Goal: Communication & Community: Answer question/provide support

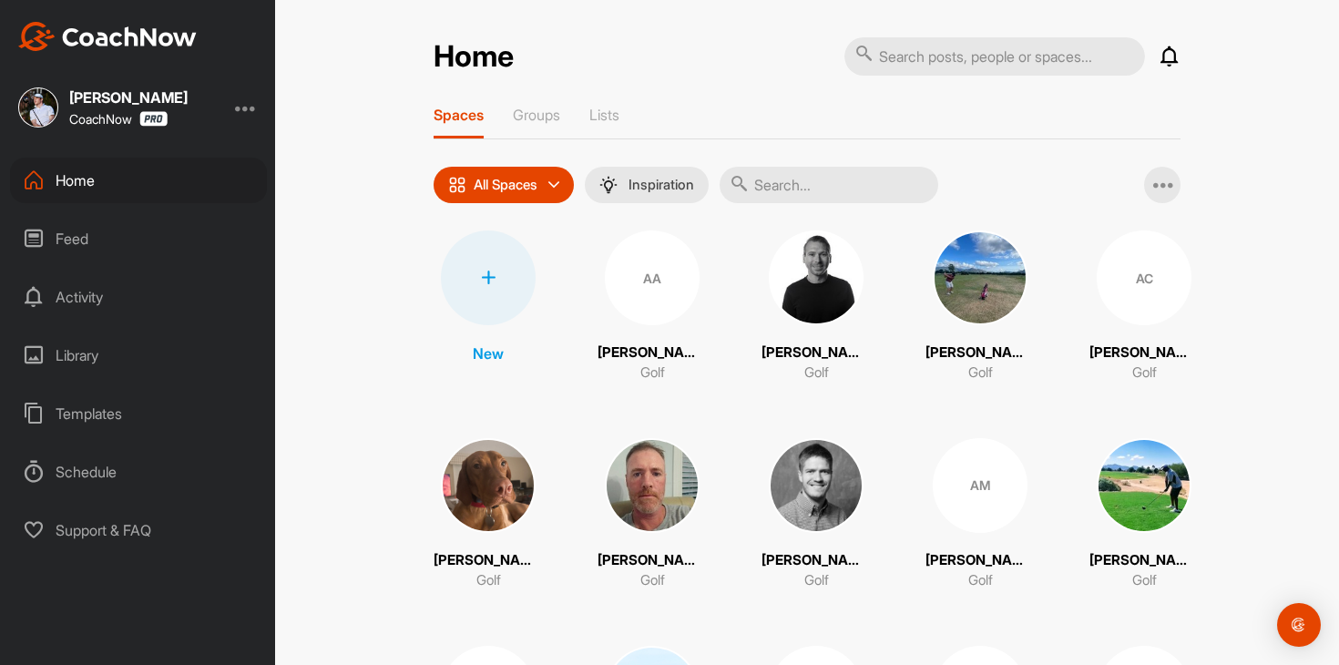
click at [813, 192] on input "text" at bounding box center [829, 185] width 219 height 36
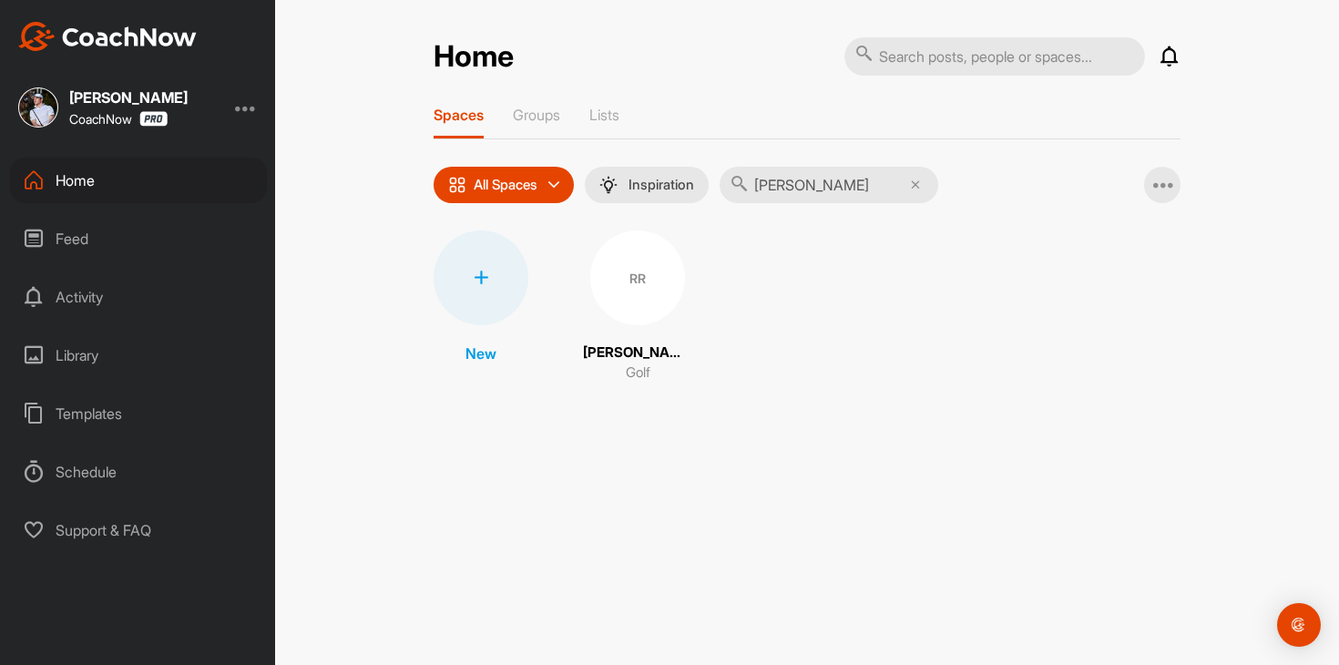
type input "[PERSON_NAME]"
click at [633, 275] on div "RR" at bounding box center [637, 278] width 95 height 95
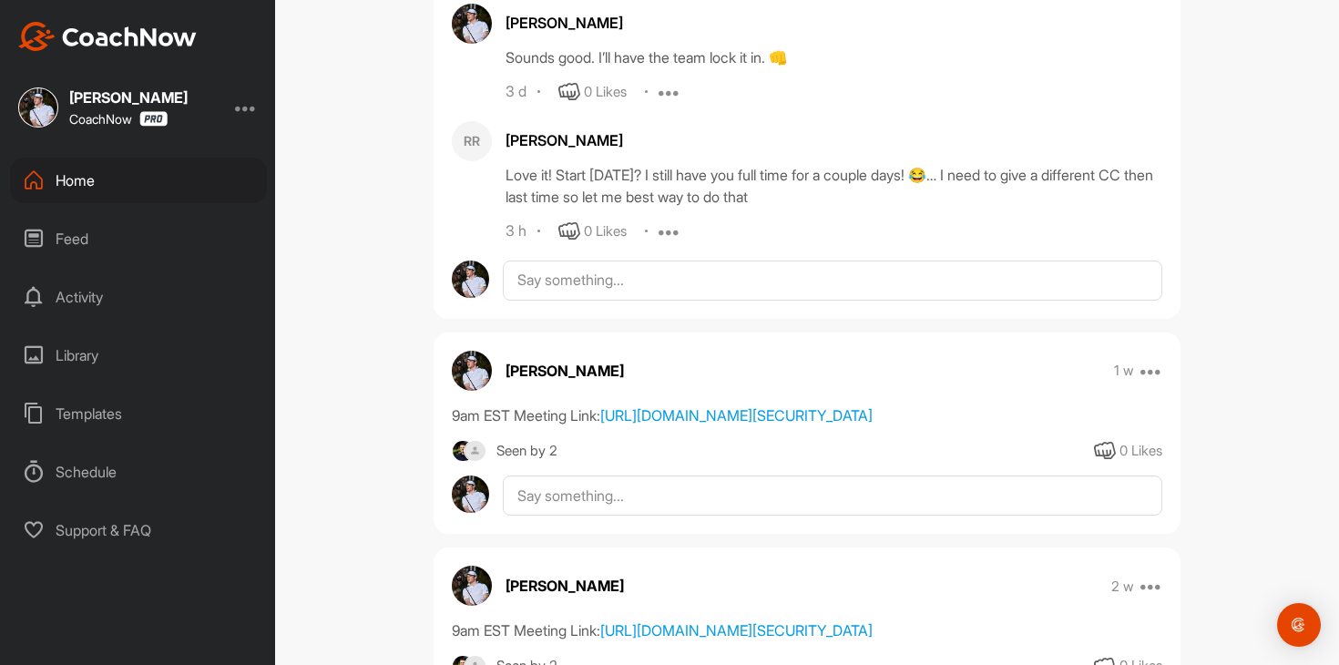
scroll to position [1900, 0]
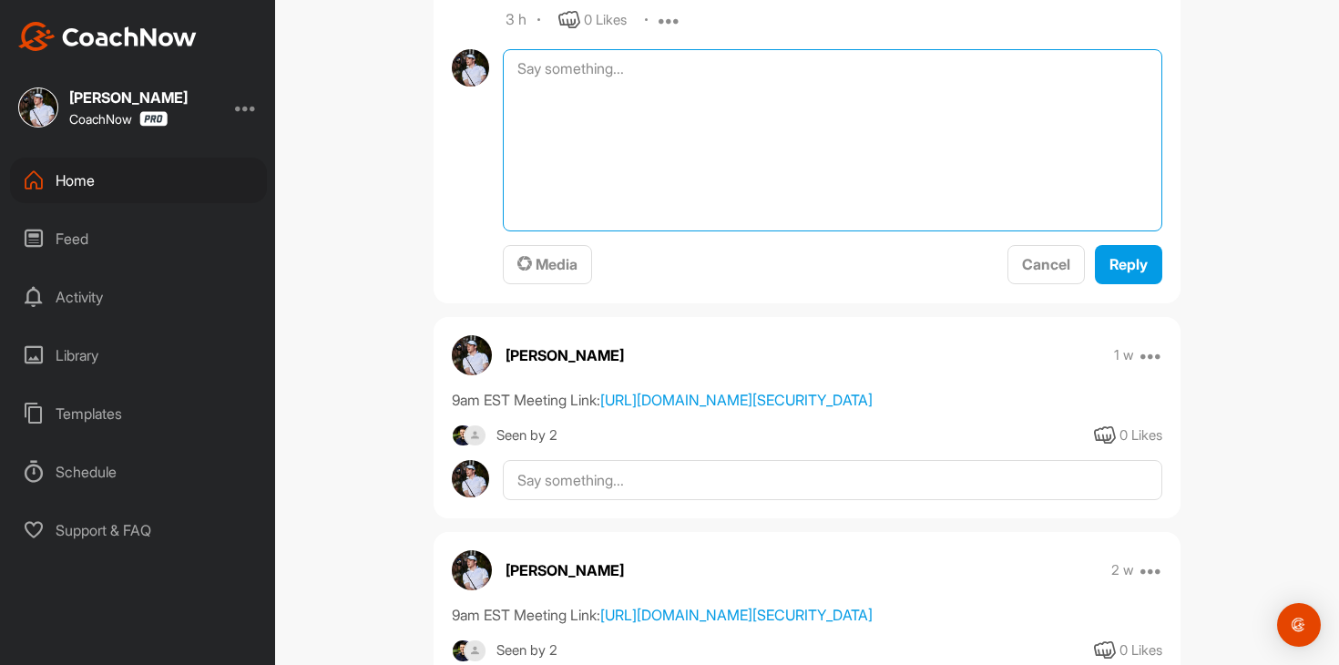
click at [711, 72] on textarea at bounding box center [833, 140] width 660 height 182
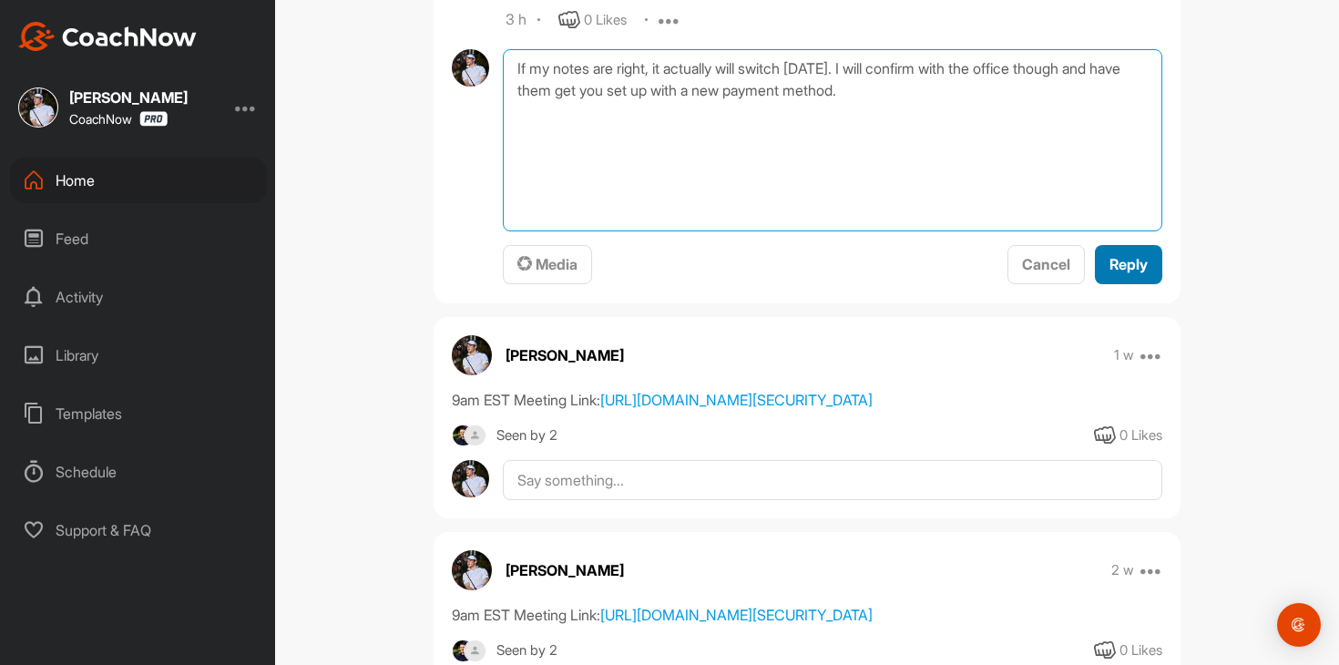
type textarea "If my notes are right, it actually will switch [DATE]. I will confirm with the …"
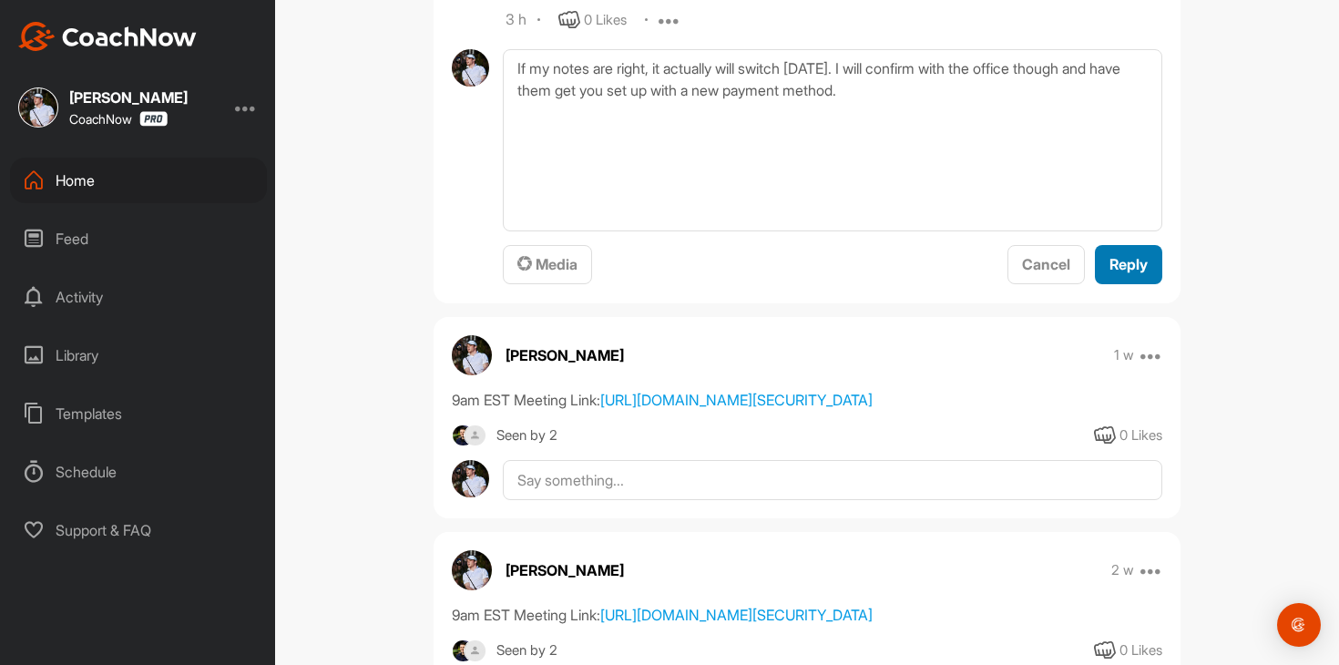
click at [1142, 262] on span "Reply" at bounding box center [1129, 264] width 38 height 18
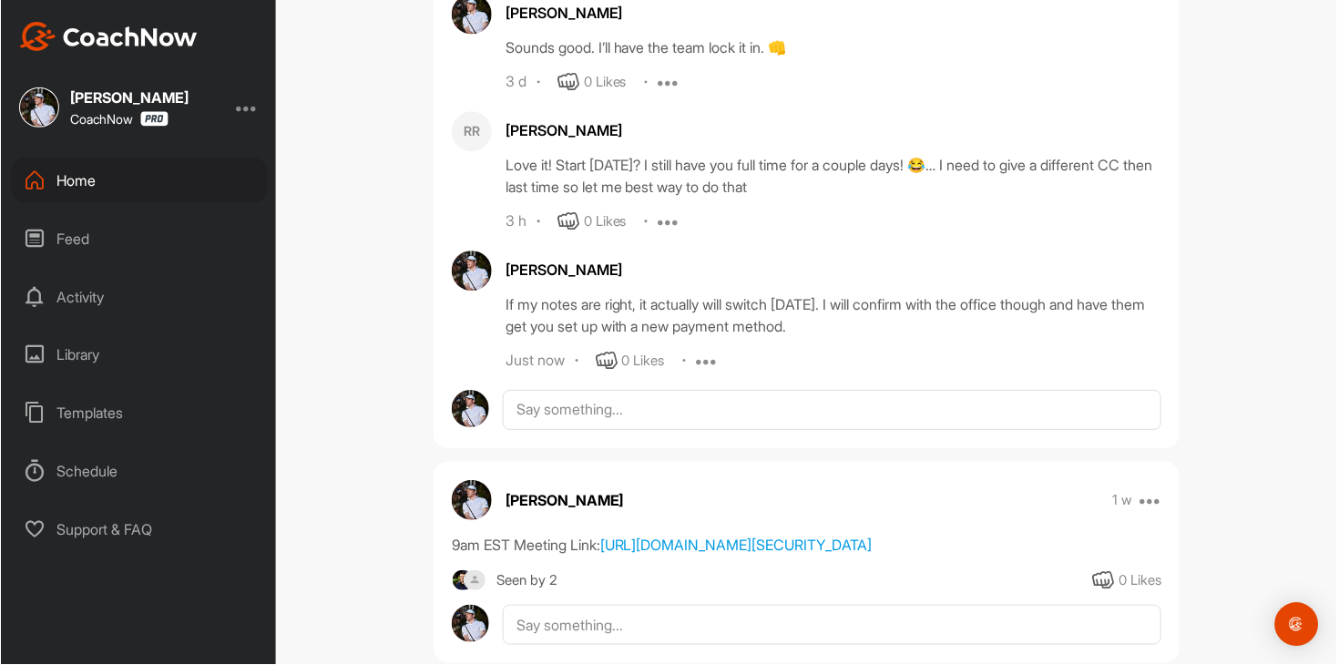
scroll to position [1655, 0]
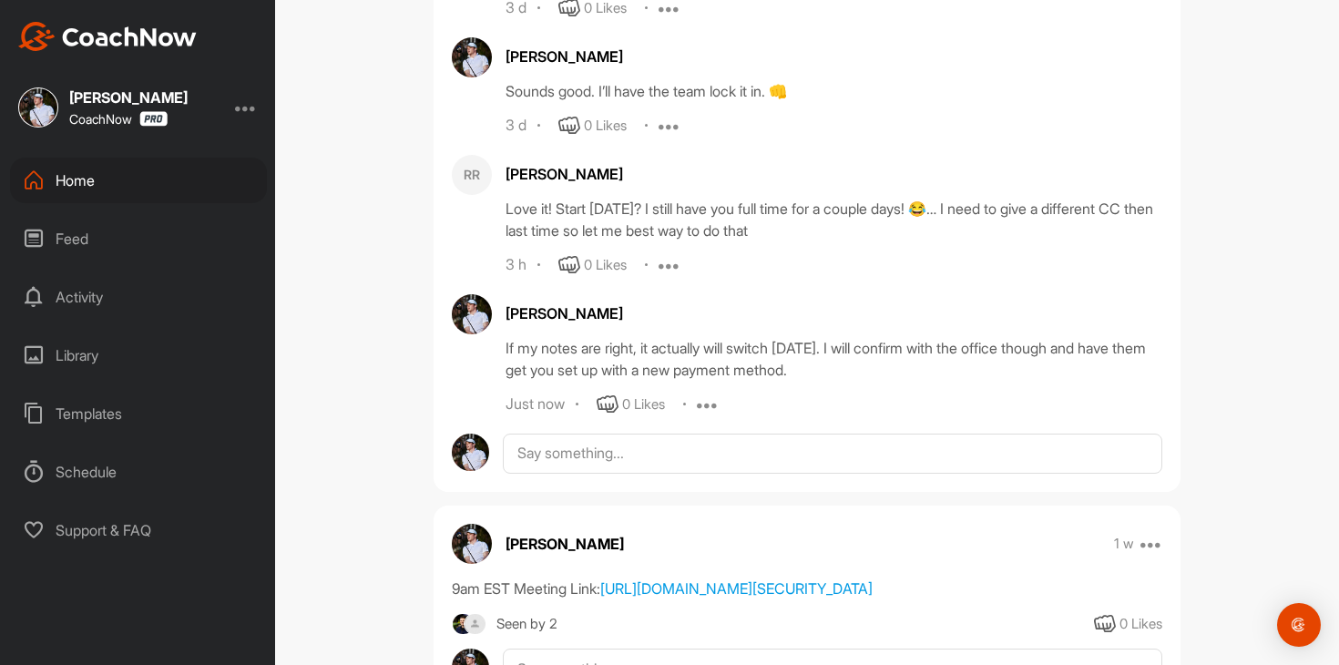
click at [178, 179] on div "Home" at bounding box center [138, 181] width 257 height 46
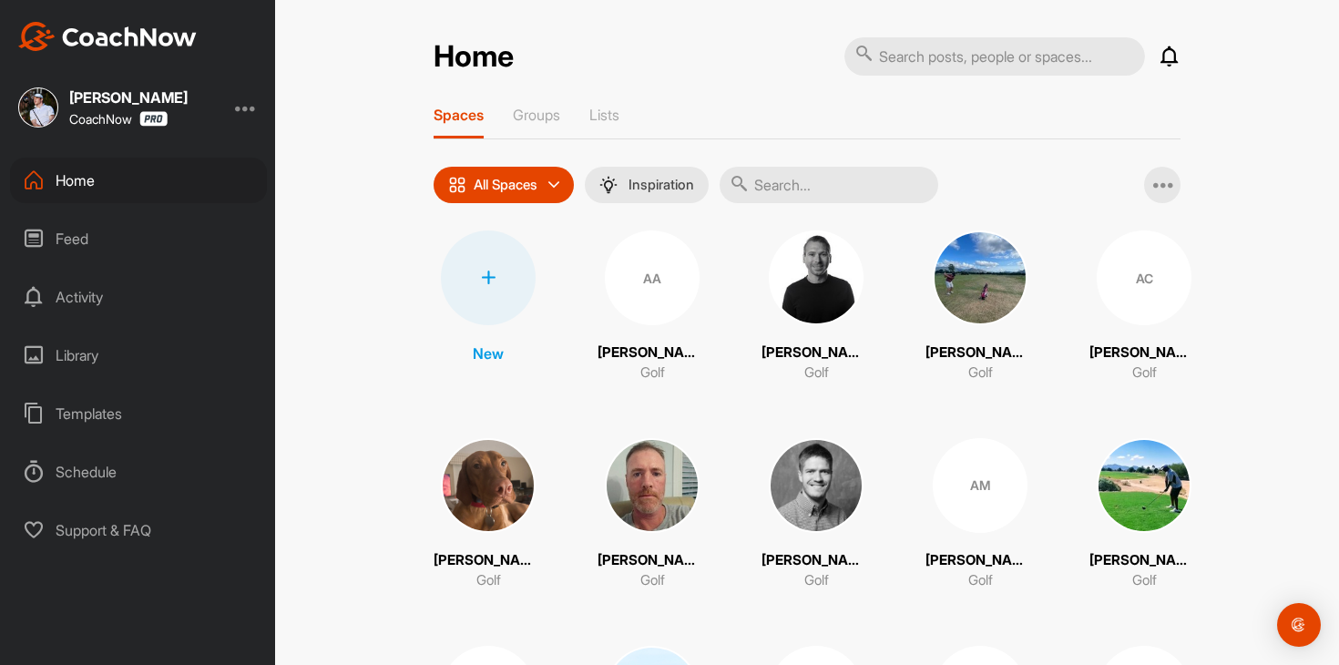
click at [176, 232] on div "Feed" at bounding box center [138, 239] width 257 height 46
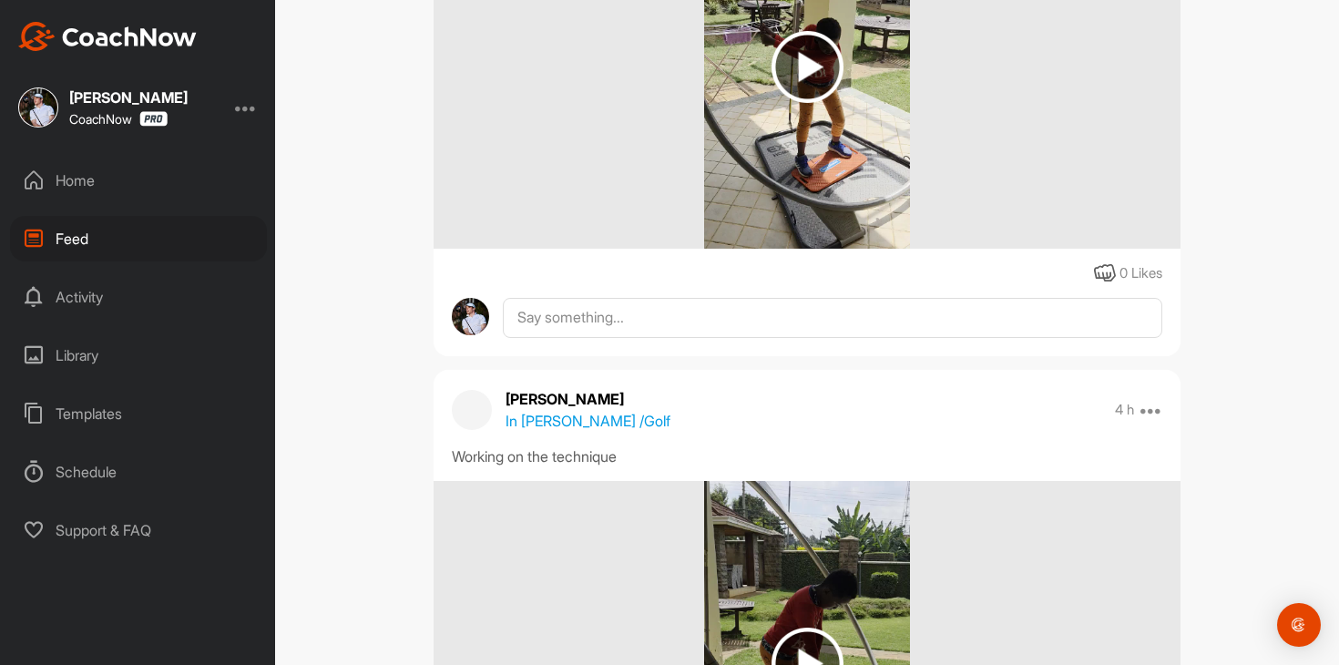
scroll to position [522, 0]
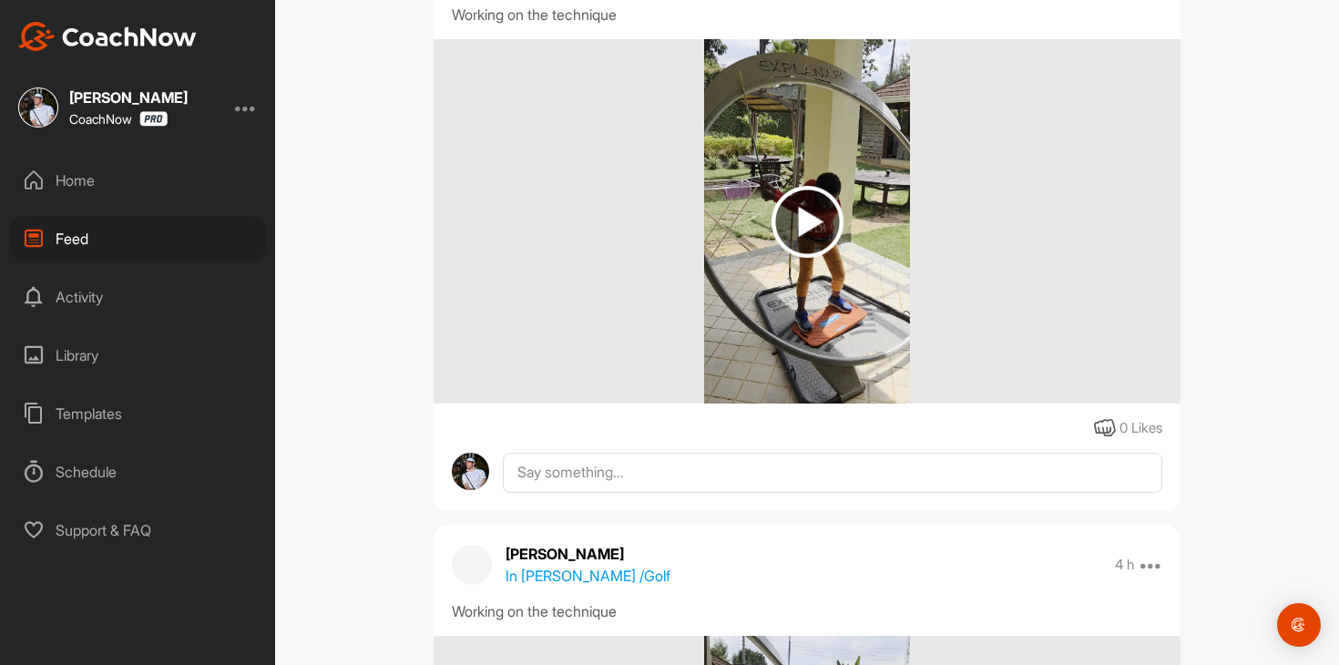
click at [797, 251] on img at bounding box center [808, 222] width 72 height 72
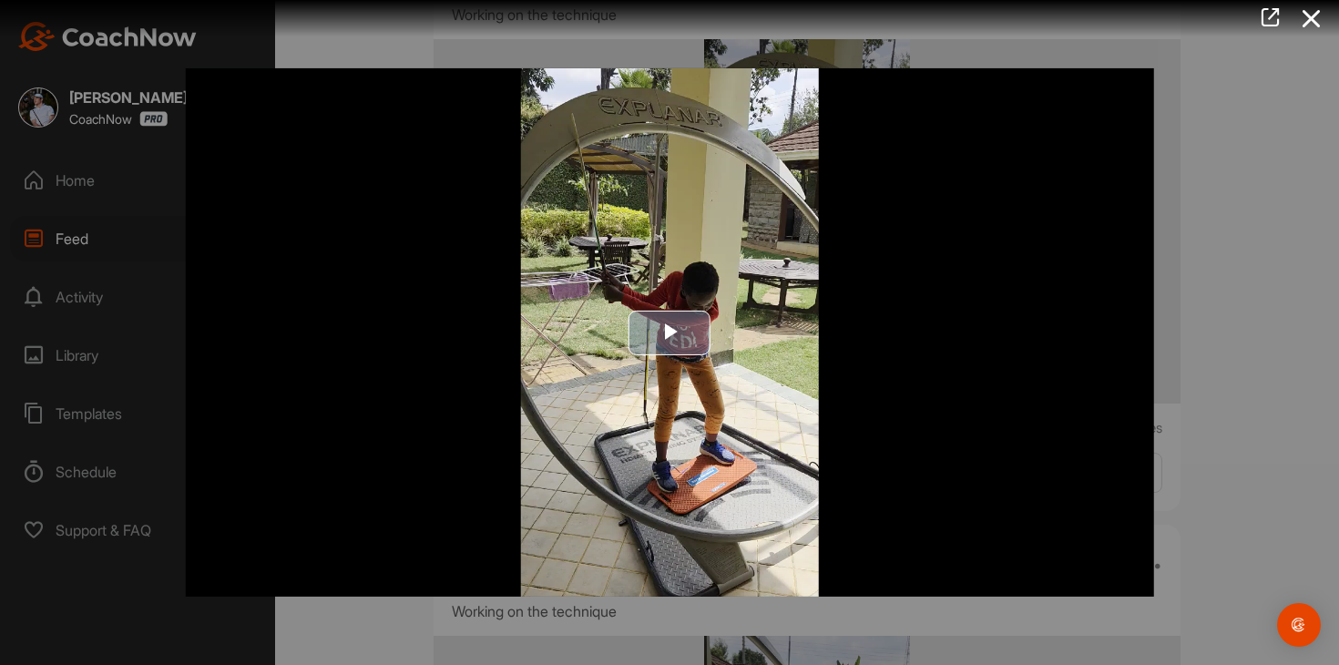
click at [589, 264] on img "Video Player" at bounding box center [670, 332] width 968 height 528
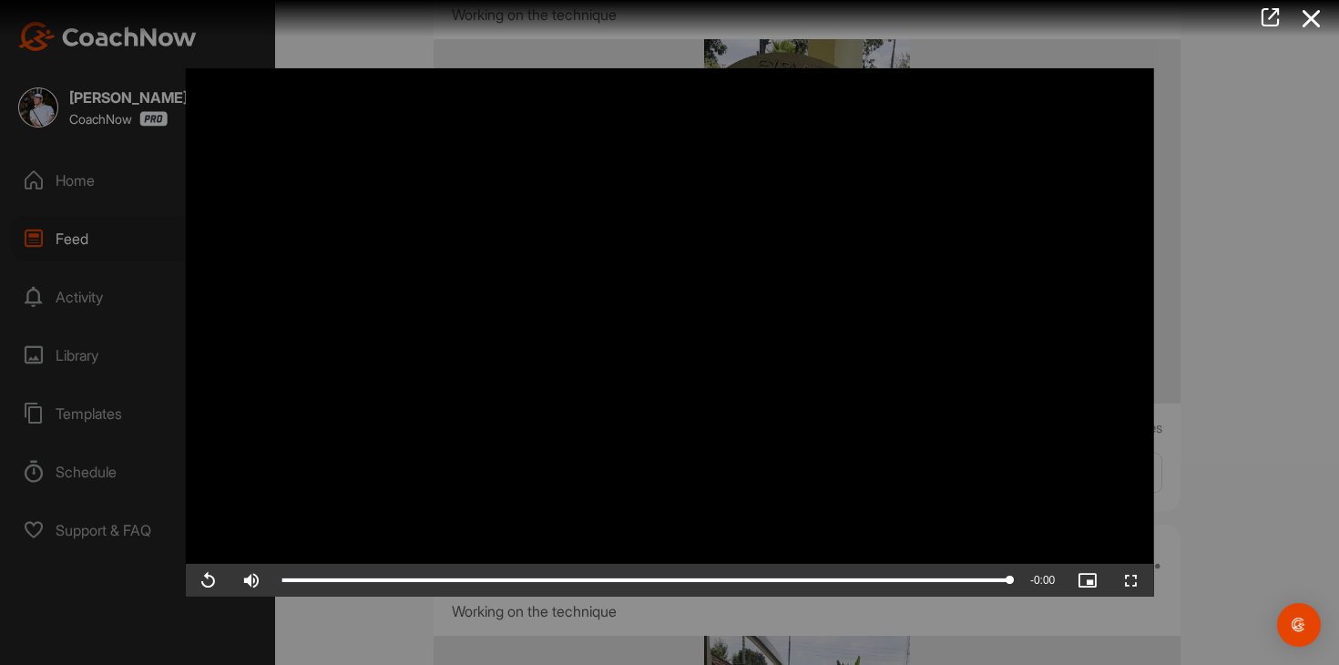
click at [1215, 276] on div at bounding box center [669, 332] width 1339 height 665
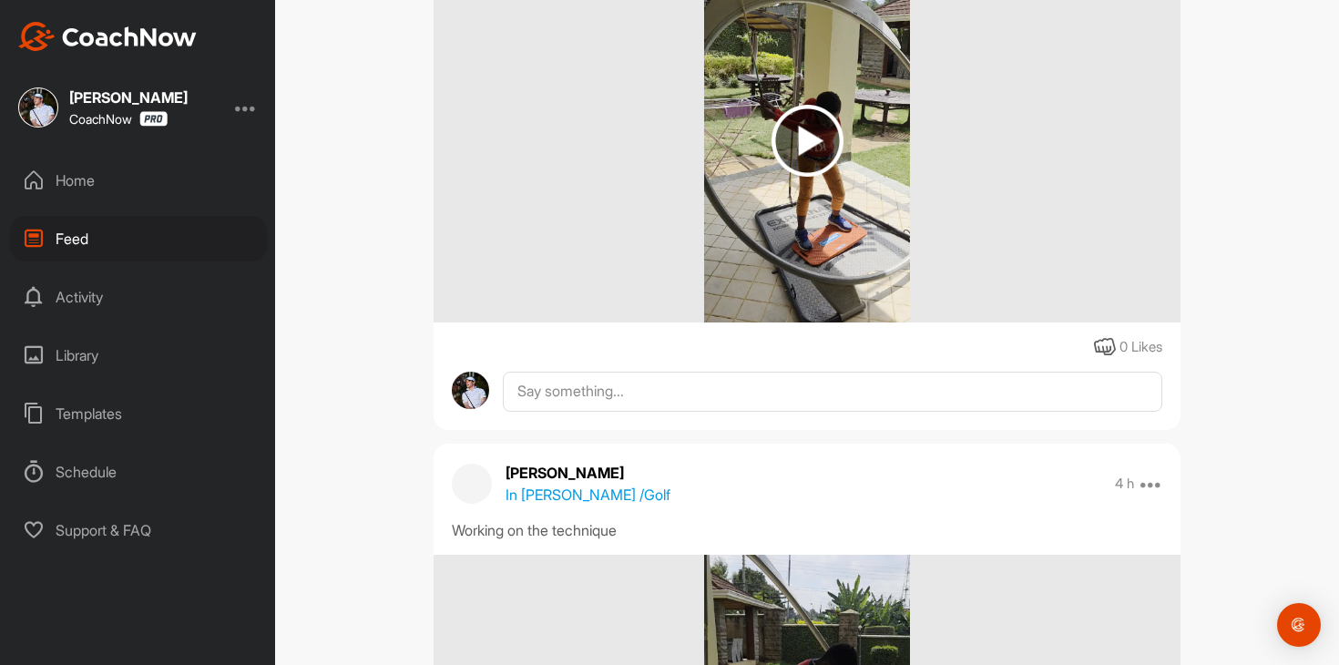
scroll to position [0, 0]
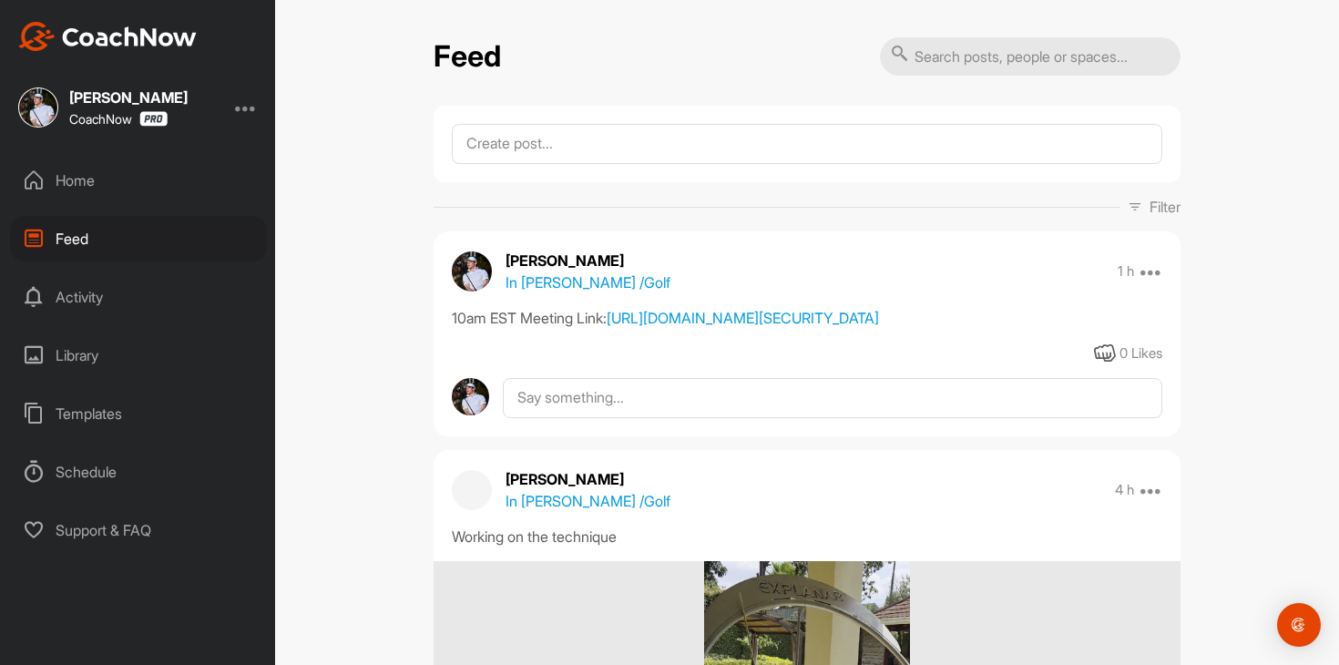
click at [138, 169] on div "Home" at bounding box center [138, 181] width 257 height 46
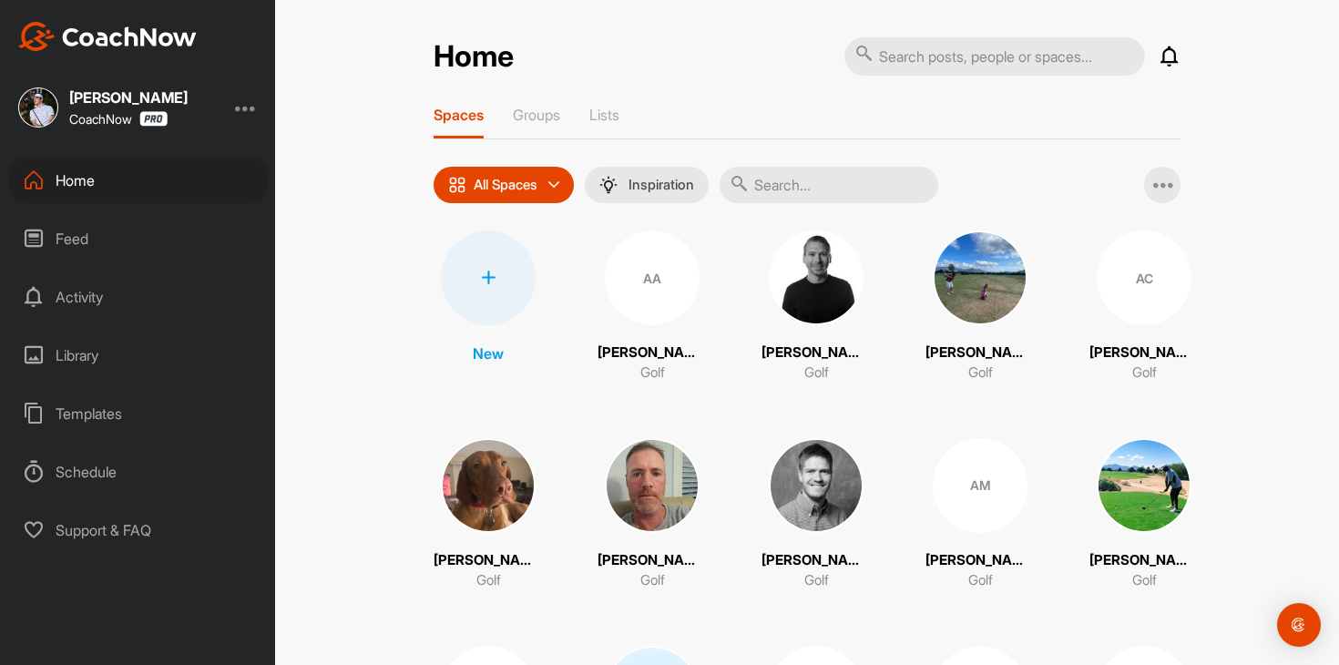
click at [789, 170] on input "text" at bounding box center [829, 185] width 219 height 36
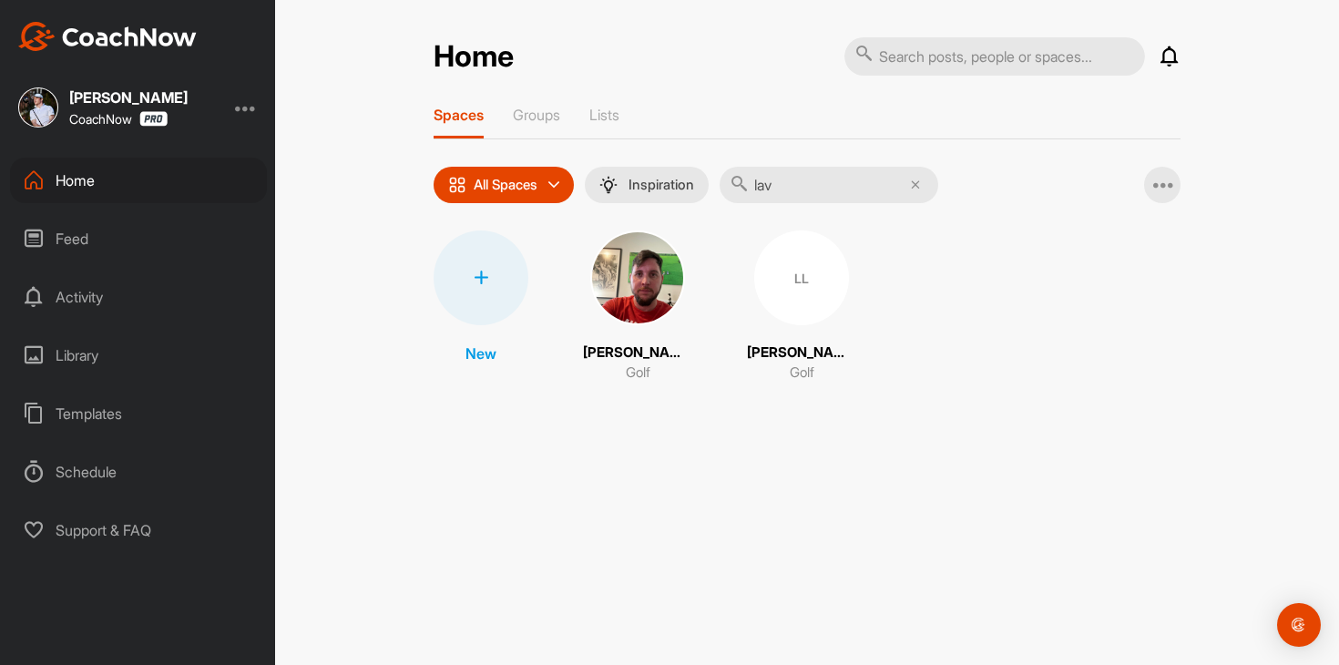
type input "lav"
click at [808, 282] on div "LL" at bounding box center [801, 278] width 95 height 95
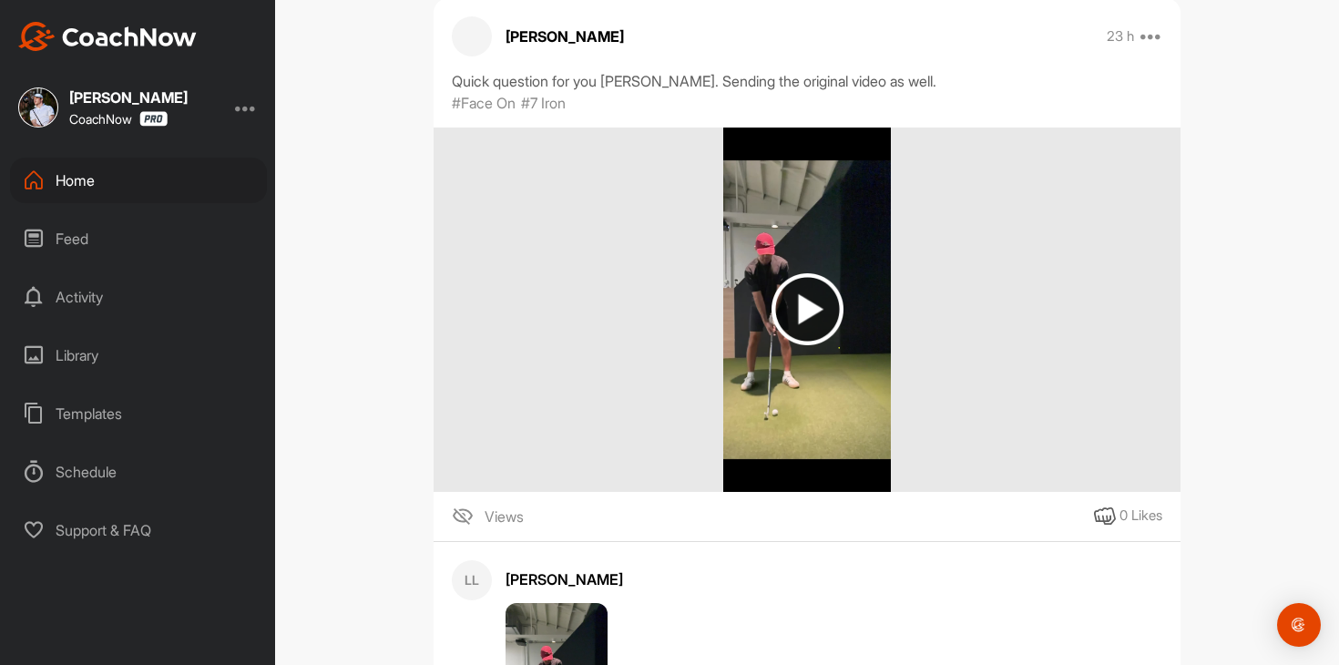
scroll to position [320, 0]
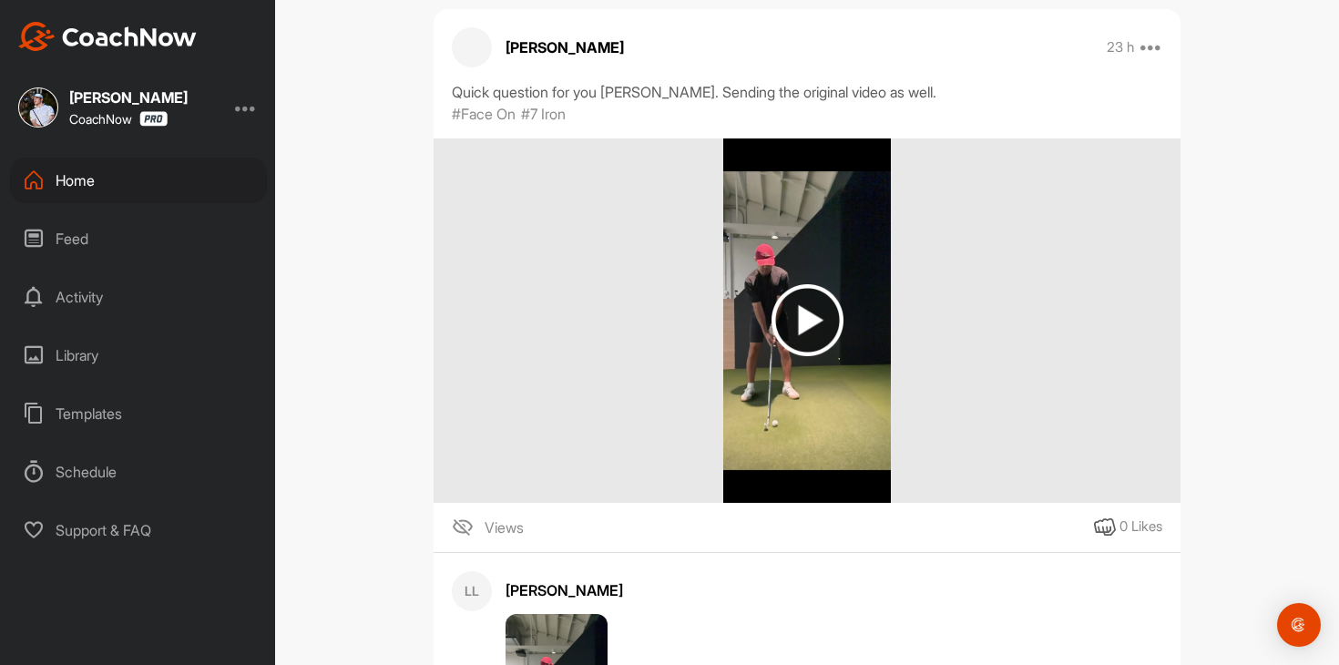
click at [792, 323] on img at bounding box center [808, 320] width 72 height 72
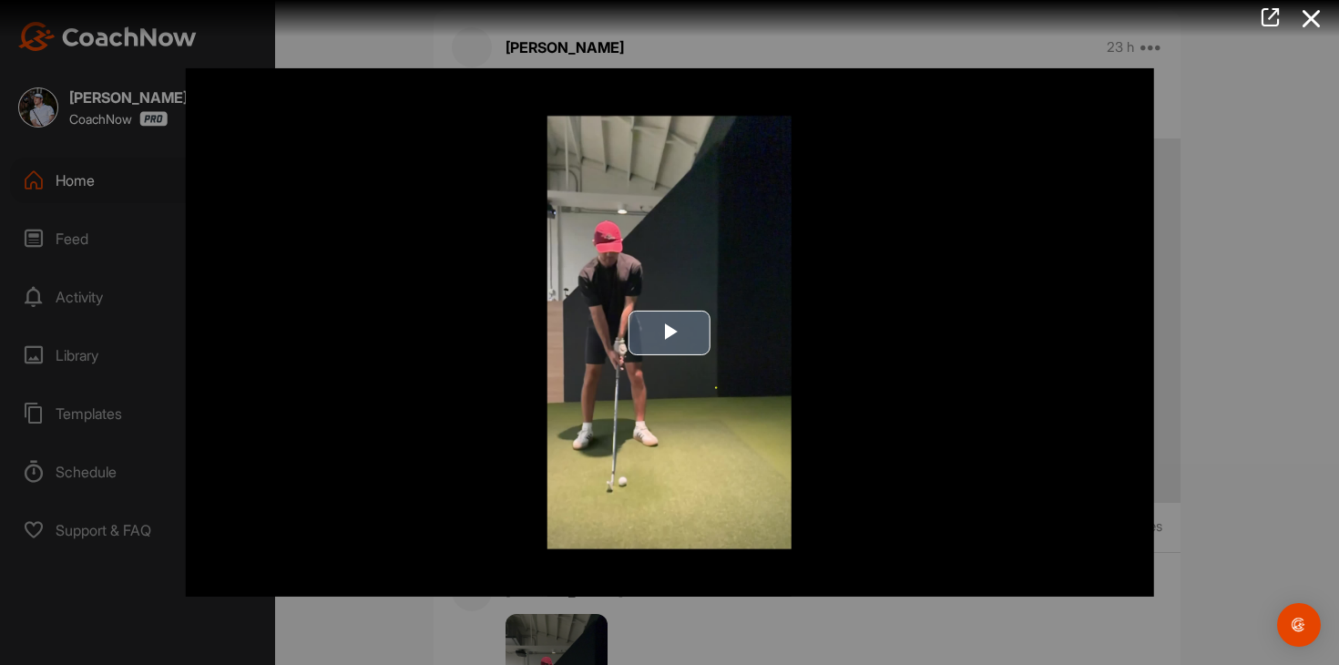
click at [671, 300] on img "Video Player" at bounding box center [670, 332] width 968 height 528
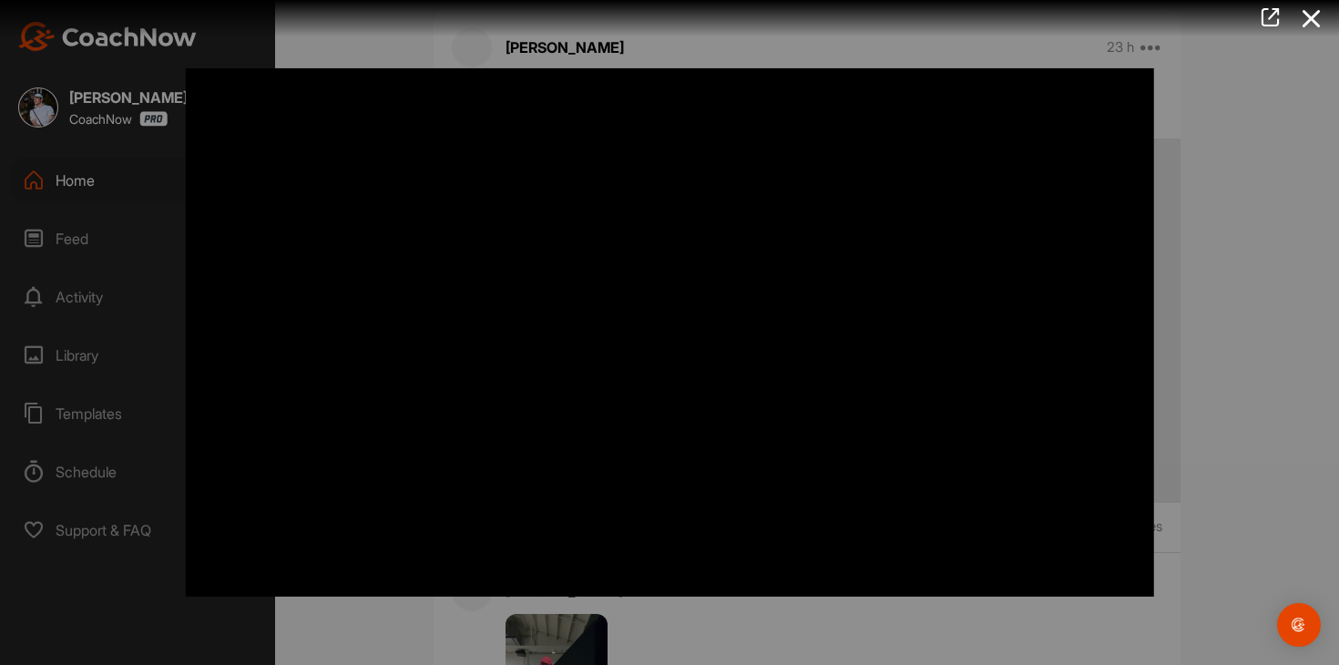
click at [1260, 321] on div at bounding box center [669, 332] width 1339 height 665
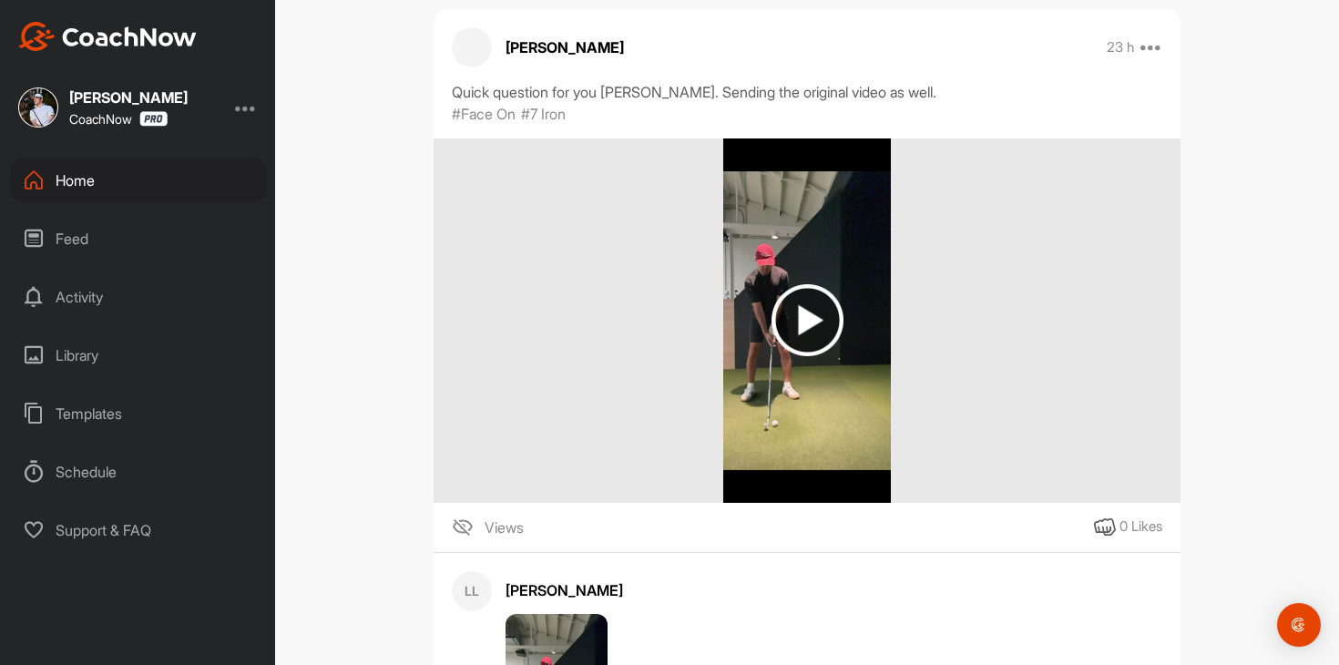
click at [90, 232] on div "Feed" at bounding box center [138, 239] width 257 height 46
